Goal: Transaction & Acquisition: Purchase product/service

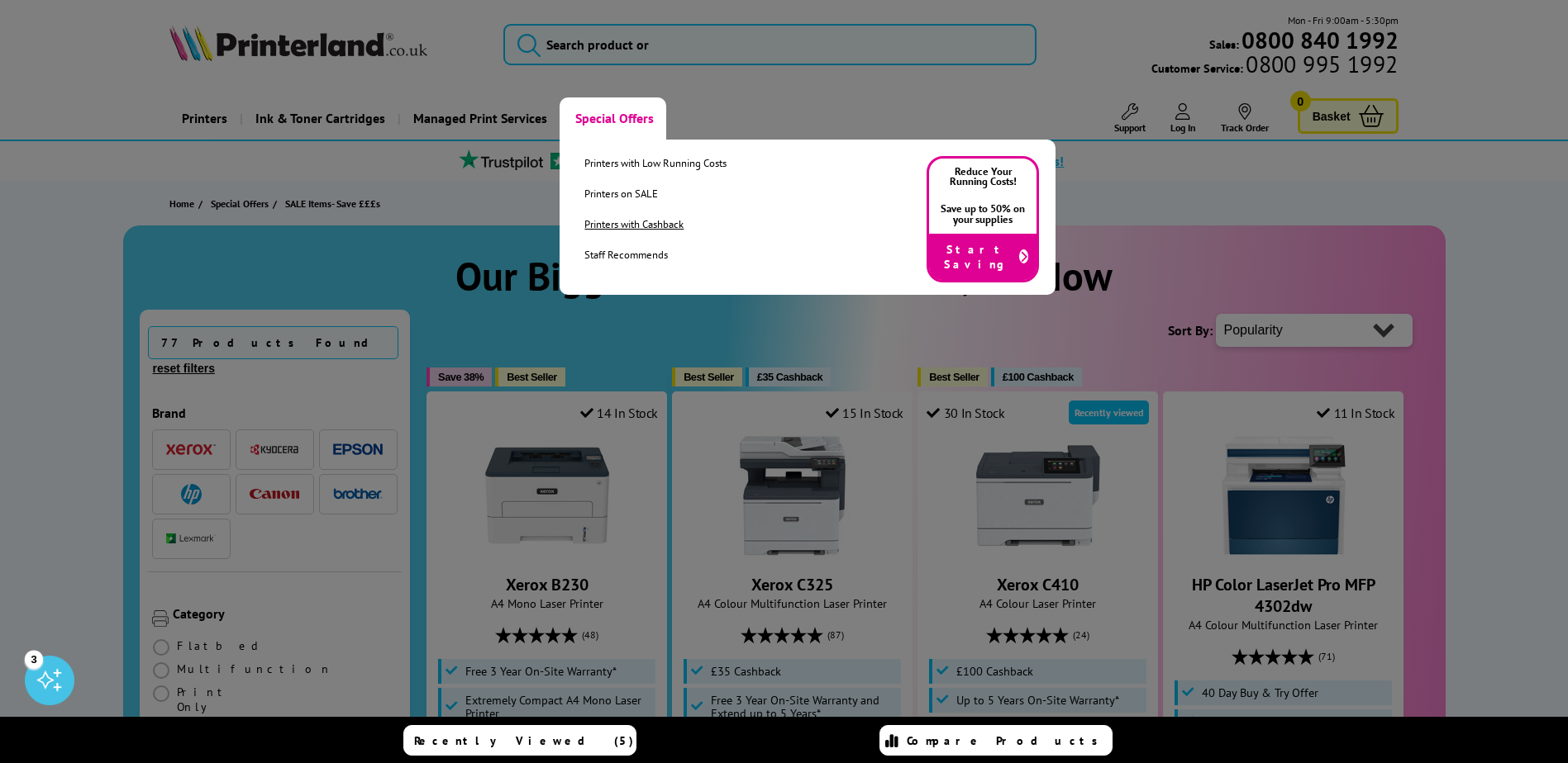
click at [630, 219] on link "Printers with Cashback" at bounding box center [655, 224] width 142 height 14
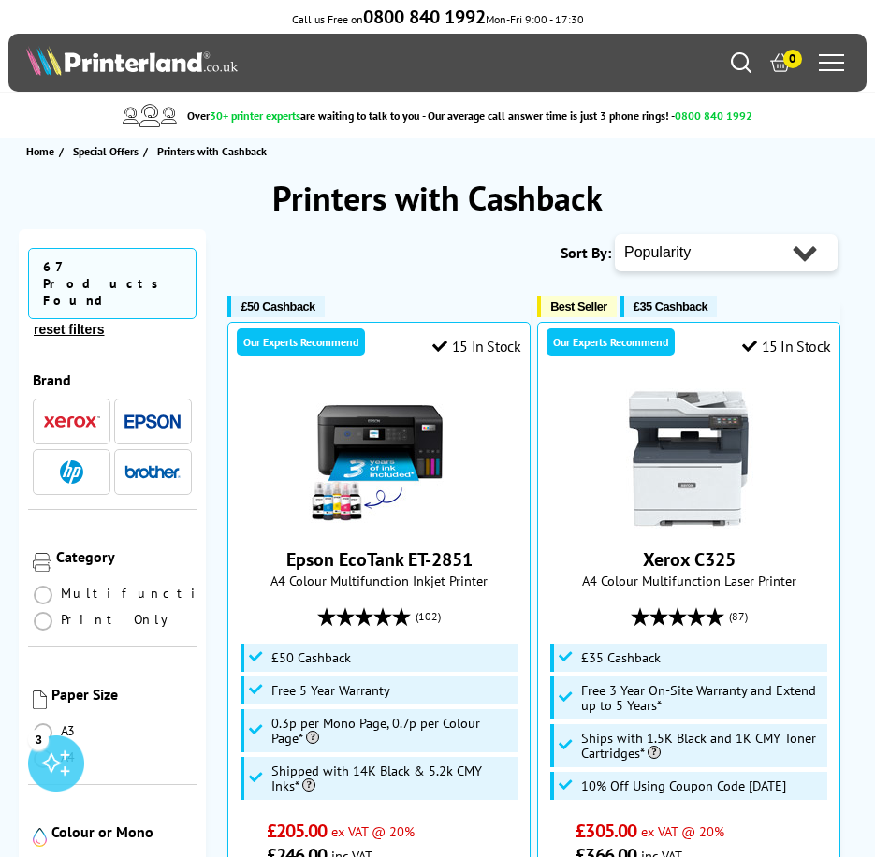
click at [47, 398] on li at bounding box center [72, 421] width 78 height 46
click at [57, 415] on img "button" at bounding box center [72, 421] width 56 height 13
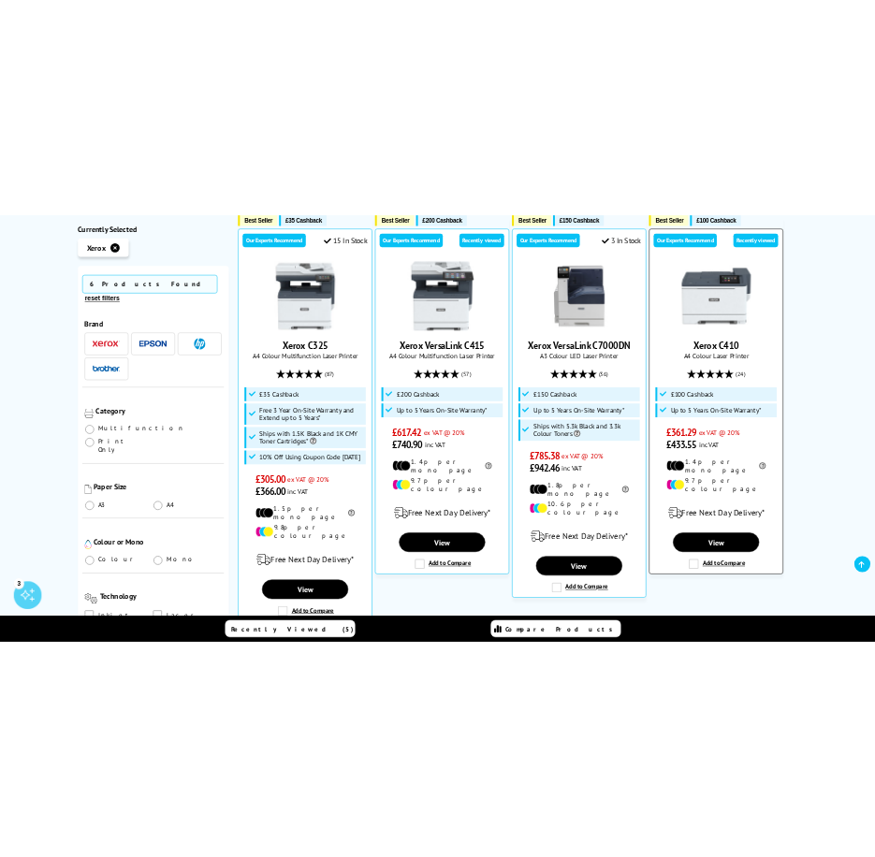
scroll to position [376, 0]
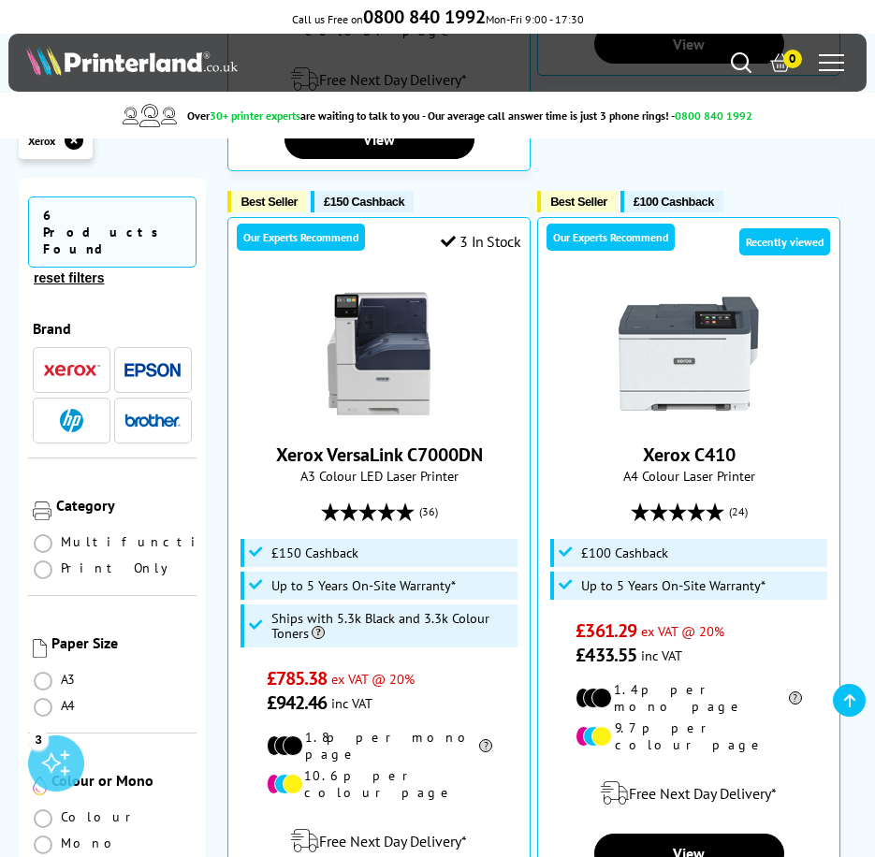
click at [306, 153] on ul "Best Seller £35 Cashback Our Experts Recommend 15 In Stock Xerox C325 A4 Colour…" at bounding box center [540, 526] width 631 height 2328
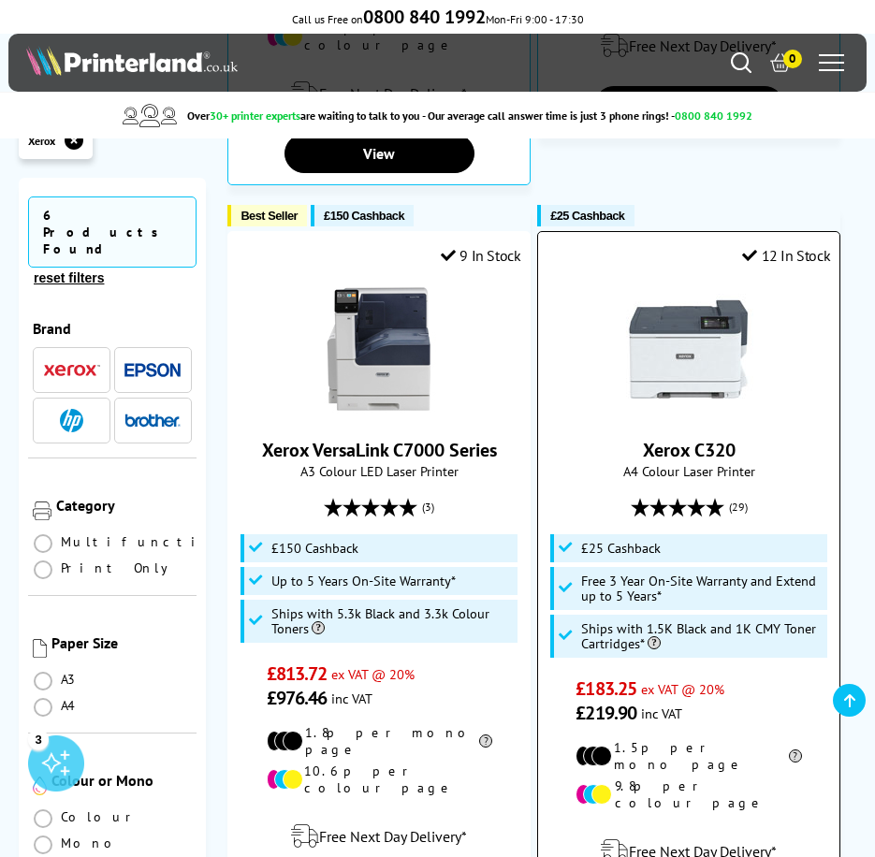
scroll to position [1630, 0]
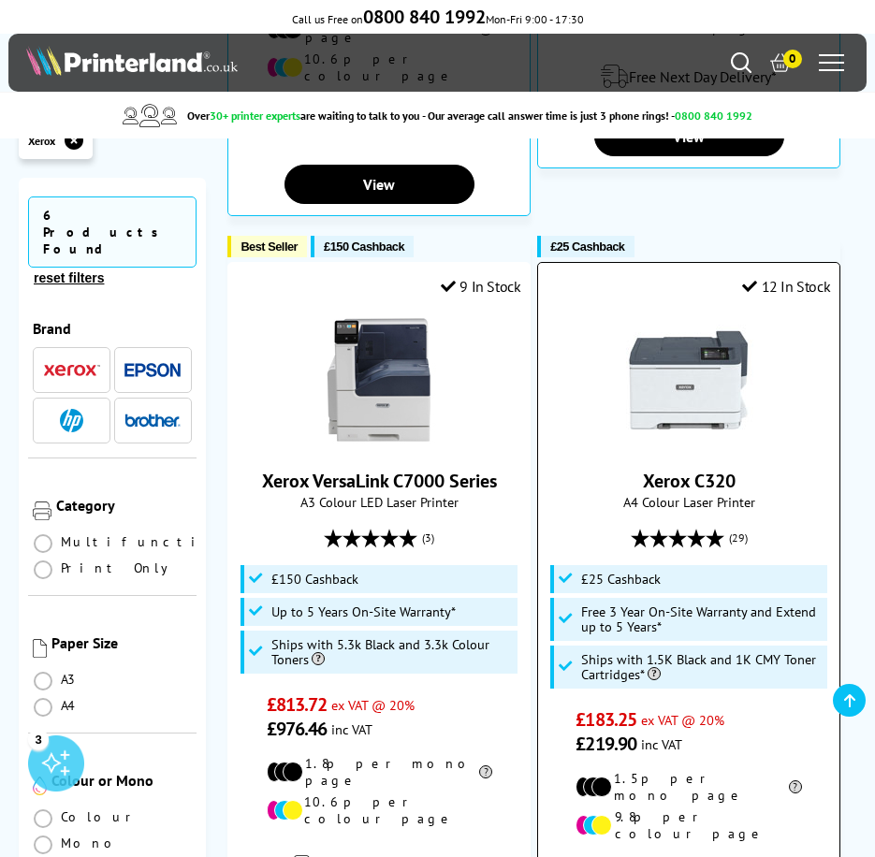
click at [687, 469] on link "Xerox C320" at bounding box center [689, 481] width 93 height 24
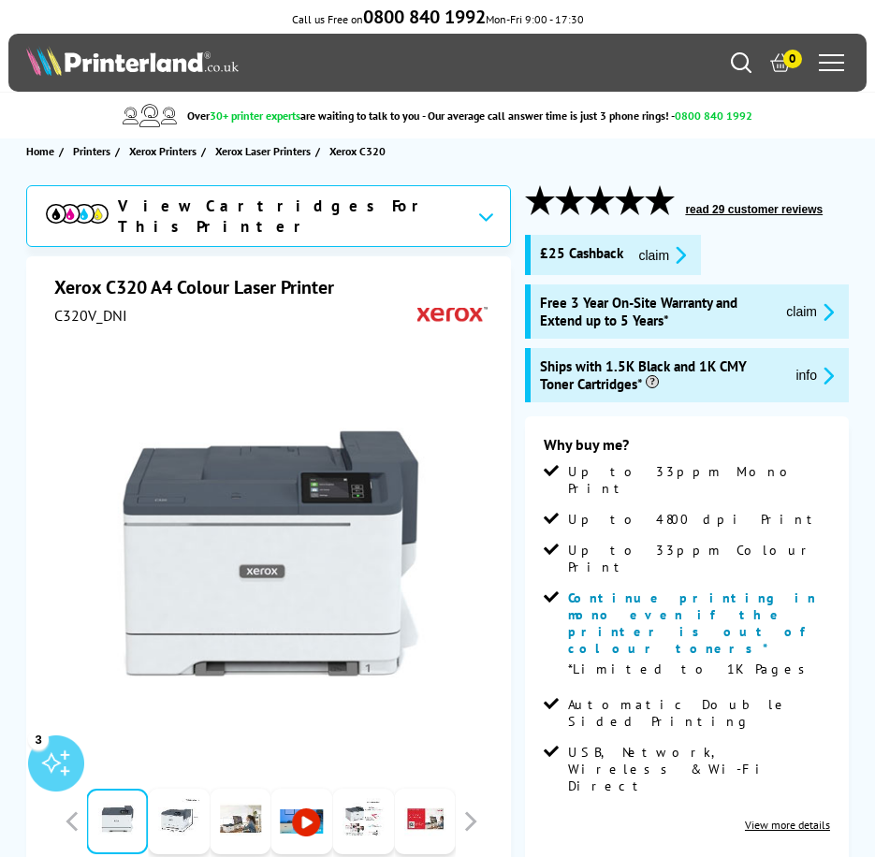
click at [674, 256] on icon "promo-description" at bounding box center [677, 255] width 17 height 20
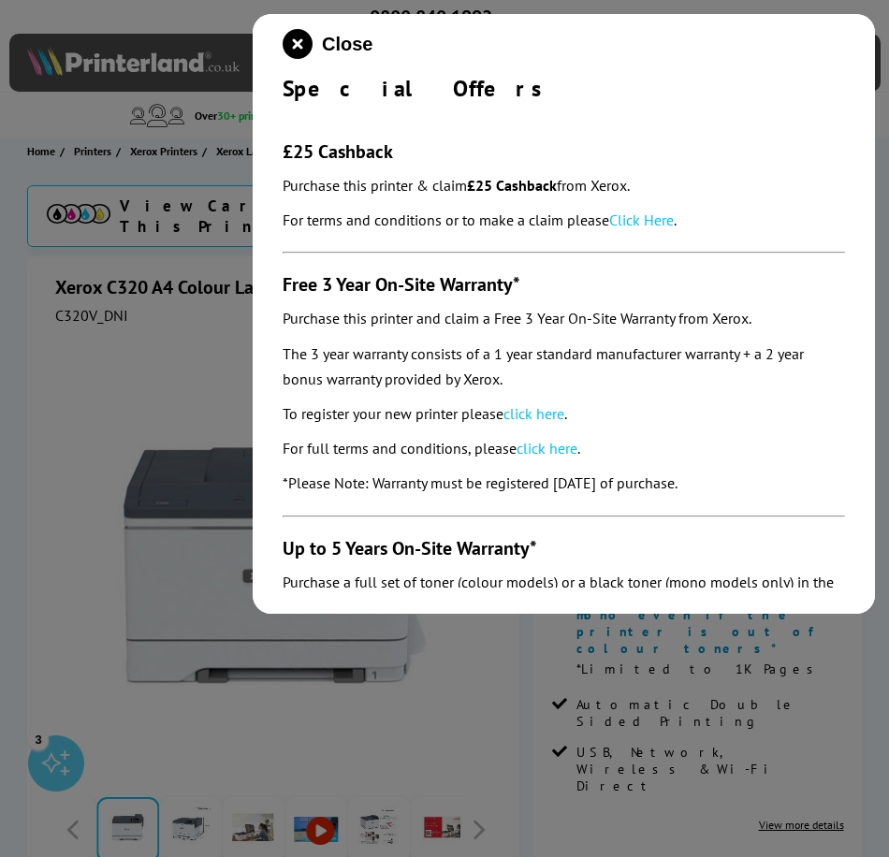
click at [657, 223] on link "Click Here" at bounding box center [641, 219] width 65 height 19
